Goal: Task Accomplishment & Management: Use online tool/utility

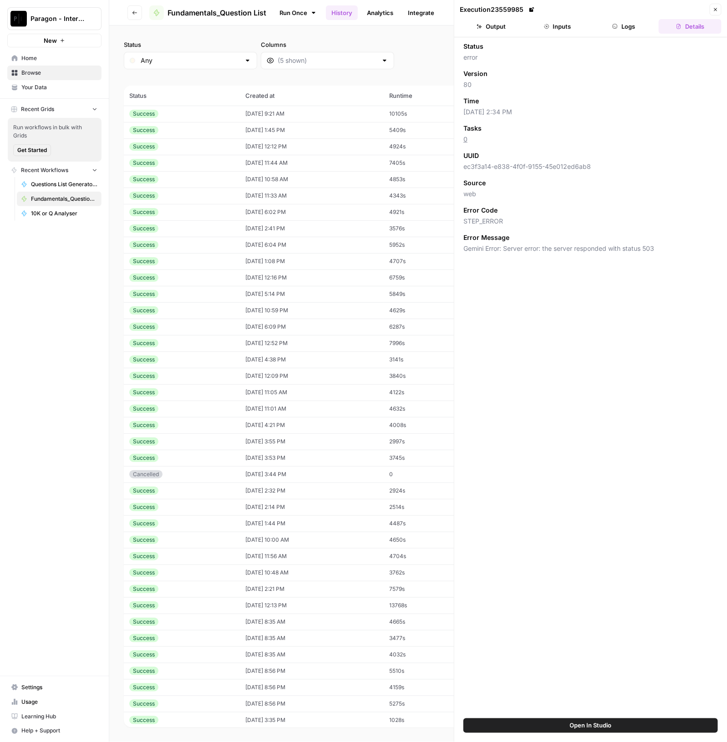
click at [63, 73] on span "Browse" at bounding box center [59, 73] width 76 height 8
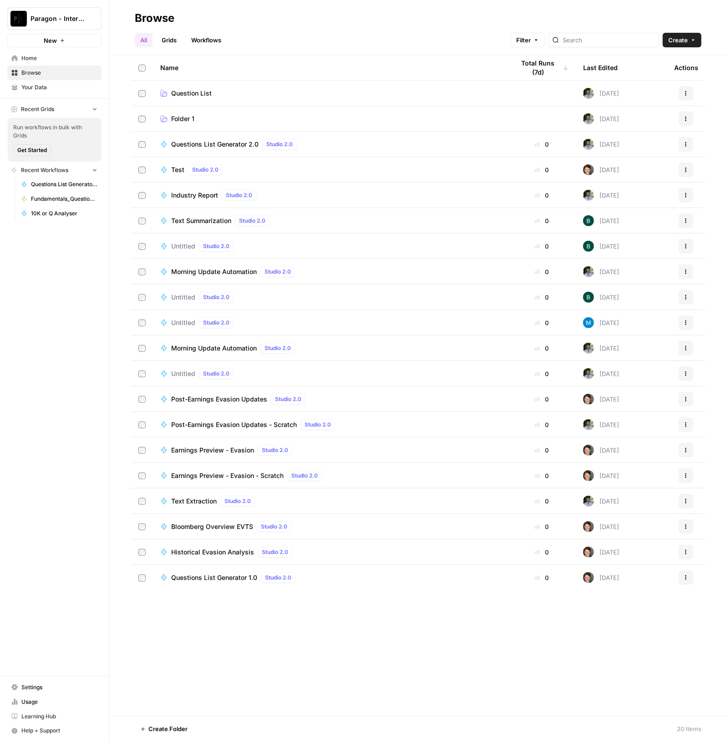
click at [205, 97] on span "Question List" at bounding box center [191, 93] width 41 height 9
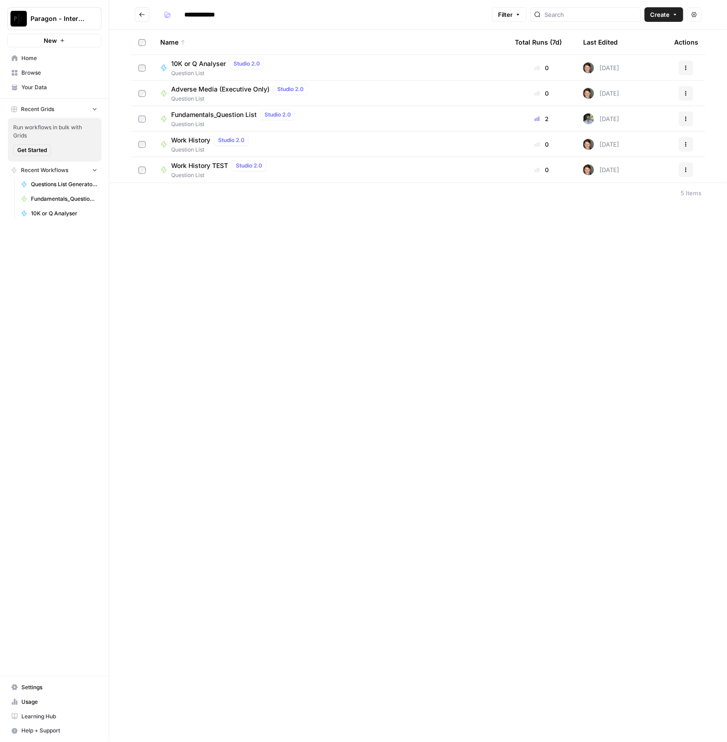
click at [205, 116] on span "Fundamentals_Question List" at bounding box center [214, 114] width 86 height 9
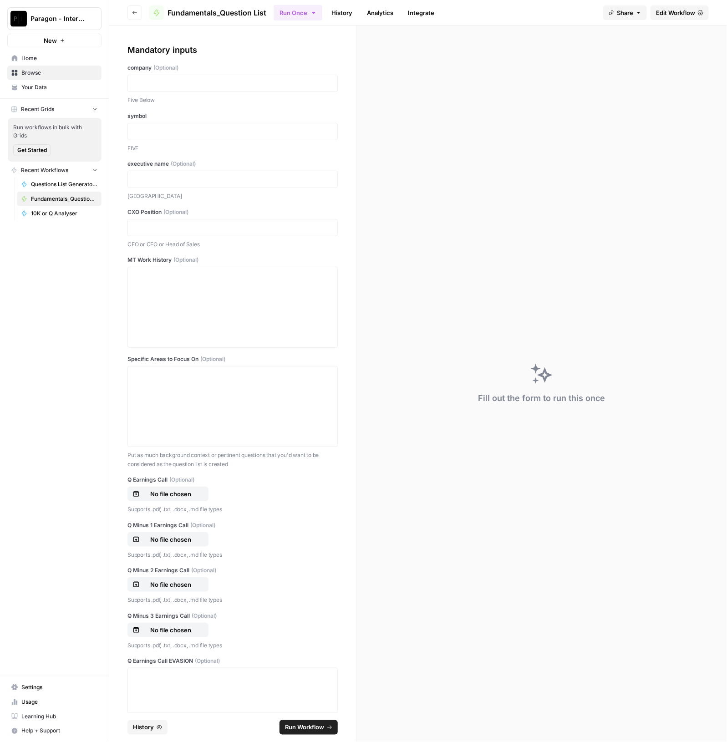
click at [181, 76] on div at bounding box center [232, 83] width 210 height 17
click at [168, 79] on p at bounding box center [232, 83] width 198 height 9
drag, startPoint x: 175, startPoint y: 90, endPoint x: 61, endPoint y: 78, distance: 114.9
click at [61, 78] on div "Paragon - Internal Usage New Home Browse Your Data Recent Grids Run workflows i…" at bounding box center [363, 371] width 727 height 742
click at [137, 80] on p "******" at bounding box center [228, 83] width 190 height 9
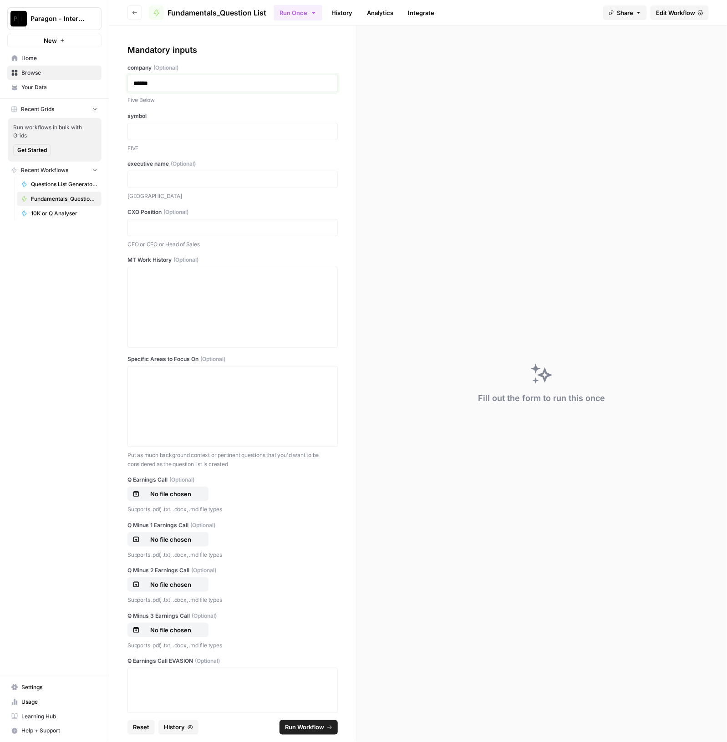
drag, startPoint x: 158, startPoint y: 80, endPoint x: 91, endPoint y: 78, distance: 66.9
click at [89, 81] on div "Paragon - Internal Usage New Home Browse Your Data Recent Grids Run workflows i…" at bounding box center [363, 371] width 727 height 742
click at [255, 173] on div at bounding box center [232, 179] width 210 height 17
click at [251, 178] on p at bounding box center [232, 179] width 198 height 9
click at [273, 326] on div at bounding box center [232, 307] width 198 height 73
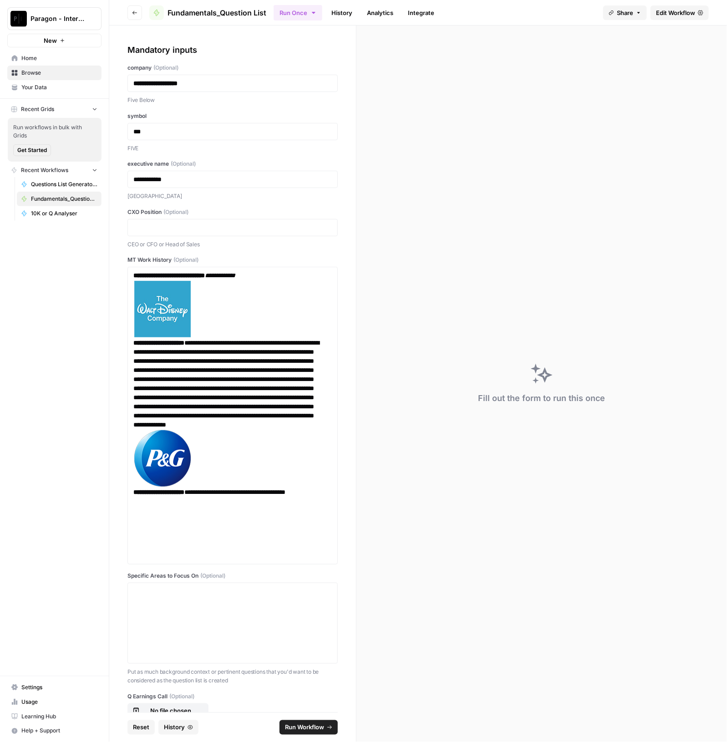
click at [196, 232] on div at bounding box center [232, 227] width 210 height 17
drag, startPoint x: 261, startPoint y: 215, endPoint x: 261, endPoint y: 222, distance: 6.4
click at [261, 218] on div "CXO Position (Optional) CEO or CFO or Head of Sales" at bounding box center [232, 228] width 210 height 41
click at [259, 223] on p at bounding box center [232, 227] width 198 height 9
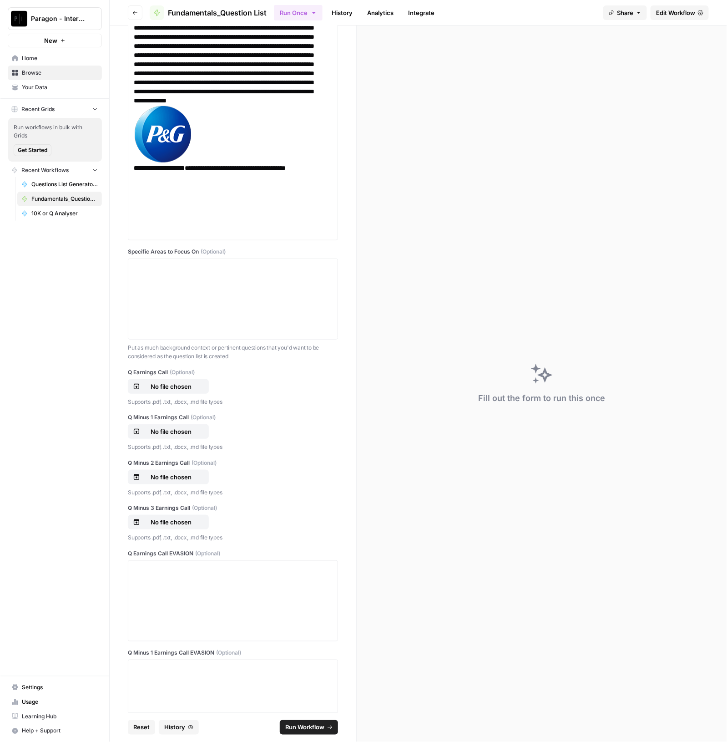
scroll to position [341, 0]
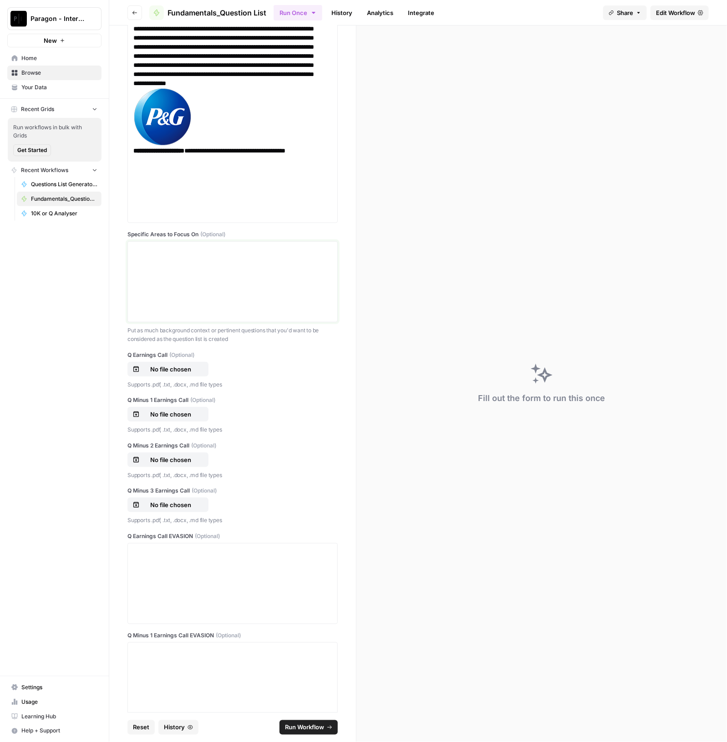
click at [219, 303] on div at bounding box center [232, 281] width 198 height 73
